Goal: Use online tool/utility

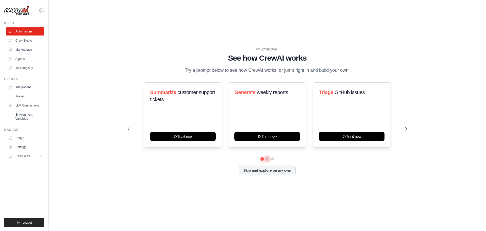
click at [267, 160] on button at bounding box center [267, 159] width 4 height 4
click at [271, 159] on button at bounding box center [272, 159] width 4 height 4
click at [261, 160] on button at bounding box center [263, 159] width 4 height 4
click at [19, 42] on link "Crew Studio" at bounding box center [26, 40] width 38 height 8
